Goal: Ask a question

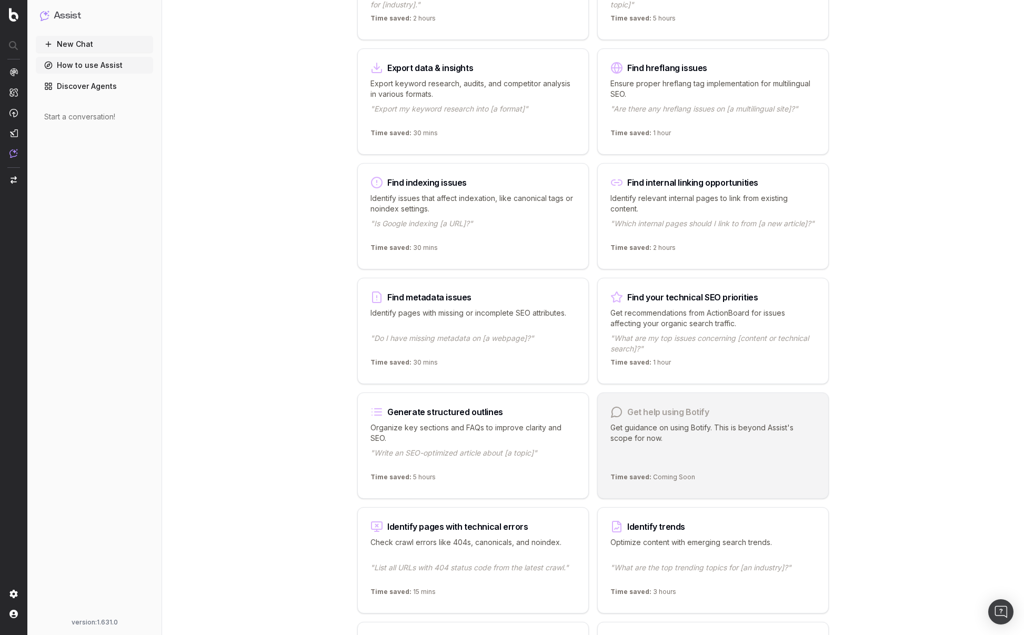
scroll to position [575, 0]
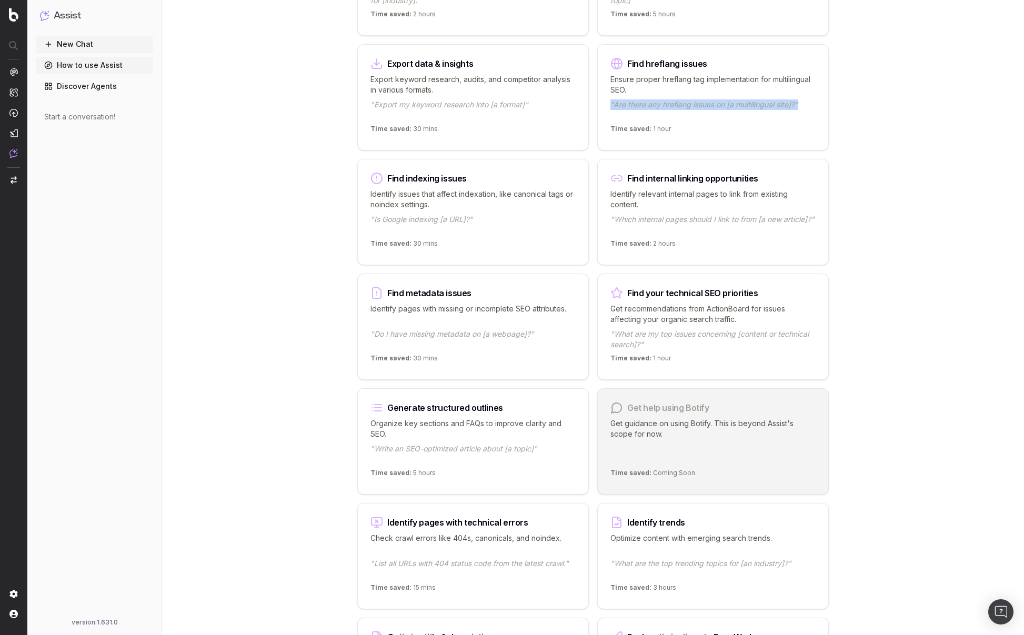
copy p ""Are there any hreflang issues on [a multilingual site]?""
drag, startPoint x: 610, startPoint y: 102, endPoint x: 805, endPoint y: 102, distance: 195.7
click at [805, 102] on p ""Are there any hreflang issues on [a multilingual site]?"" at bounding box center [712, 109] width 205 height 21
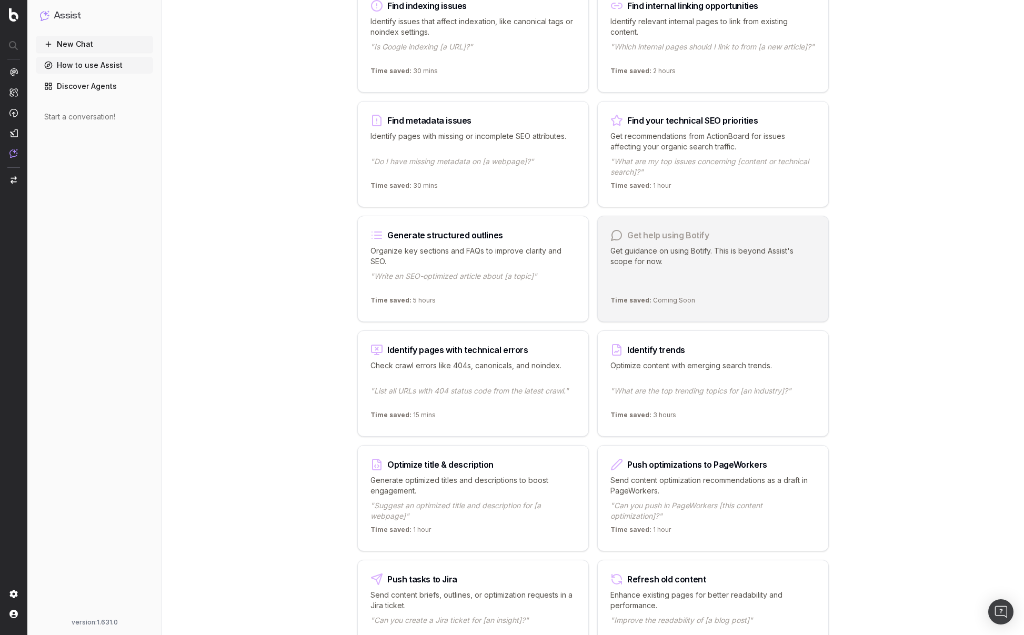
scroll to position [745, 0]
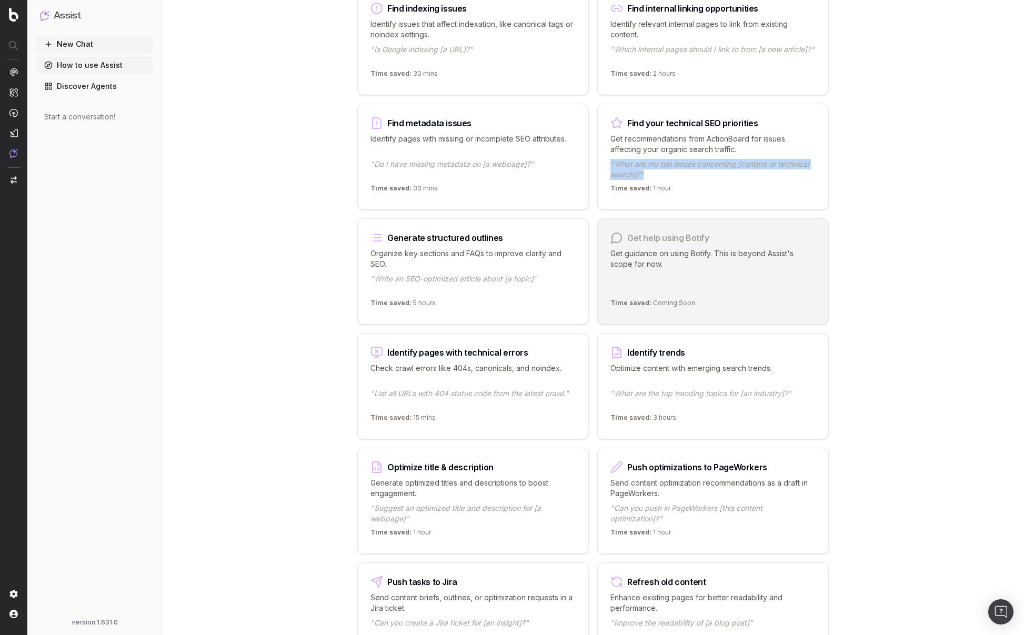
copy p ""What are my top issues concerning [content or technical search]?""
drag, startPoint x: 606, startPoint y: 159, endPoint x: 954, endPoint y: 187, distance: 348.7
click at [954, 187] on div "How to use Assist Discover the use cases leveraged by Assist to enhance your co…" at bounding box center [593, 97] width 808 height 1685
